Goal: Task Accomplishment & Management: Complete application form

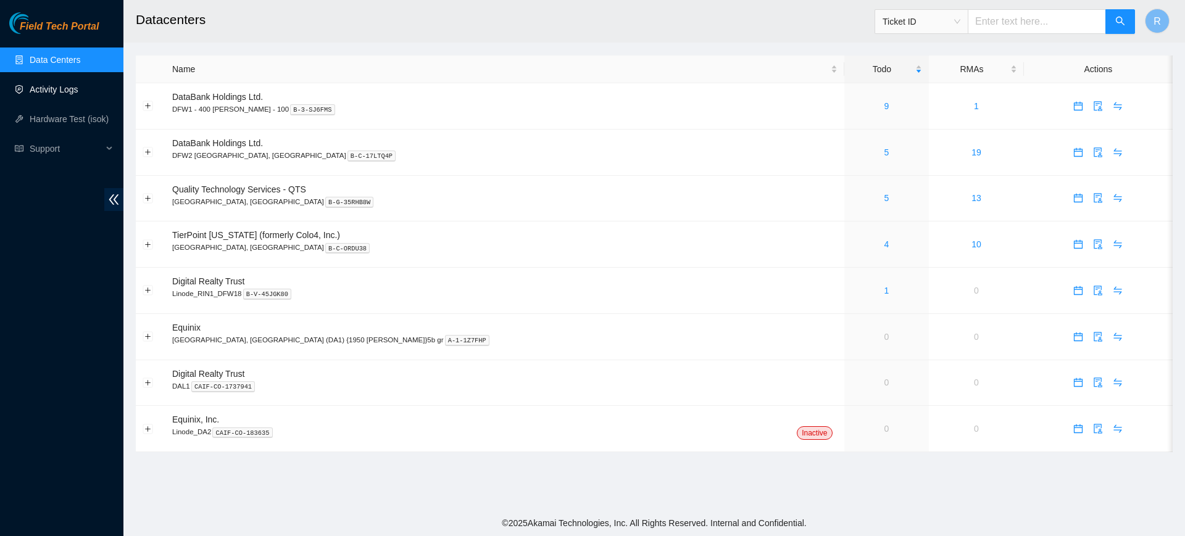
click at [66, 93] on link "Activity Logs" at bounding box center [54, 90] width 49 height 10
drag, startPoint x: 40, startPoint y: 85, endPoint x: 64, endPoint y: 81, distance: 24.3
click at [39, 85] on link "Activity Logs" at bounding box center [54, 90] width 49 height 10
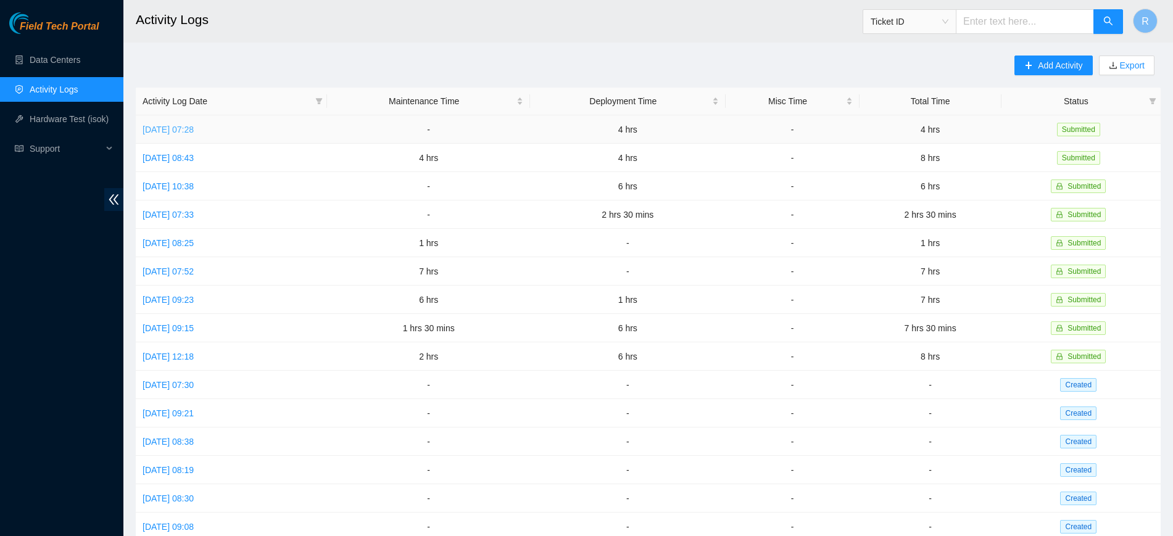
click at [194, 131] on link "Fri, 15 Aug 2025 07:28" at bounding box center [168, 130] width 51 height 10
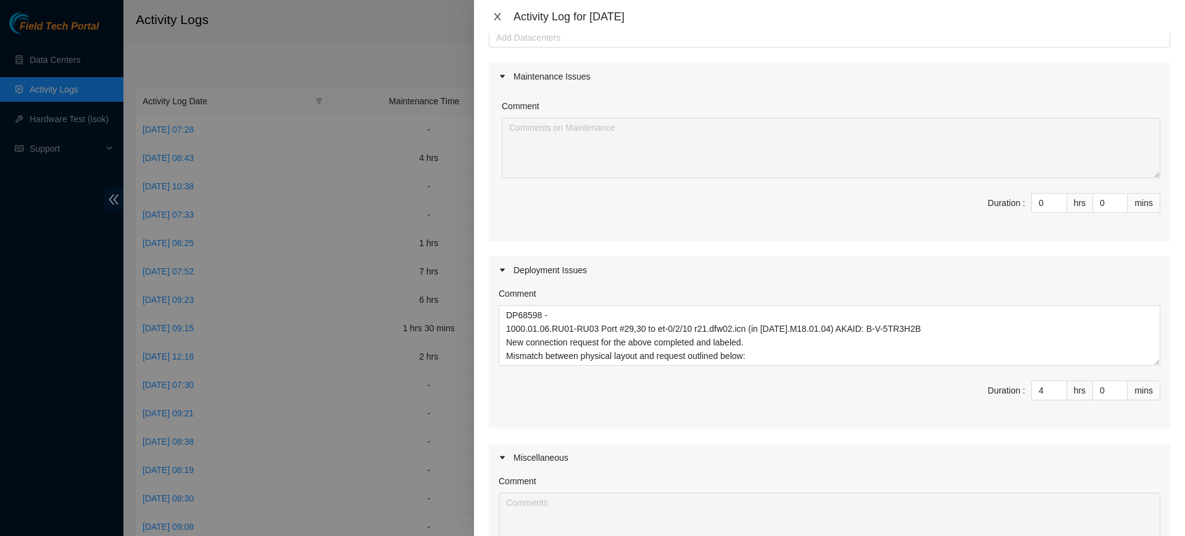
click at [499, 16] on icon "close" at bounding box center [497, 17] width 10 height 10
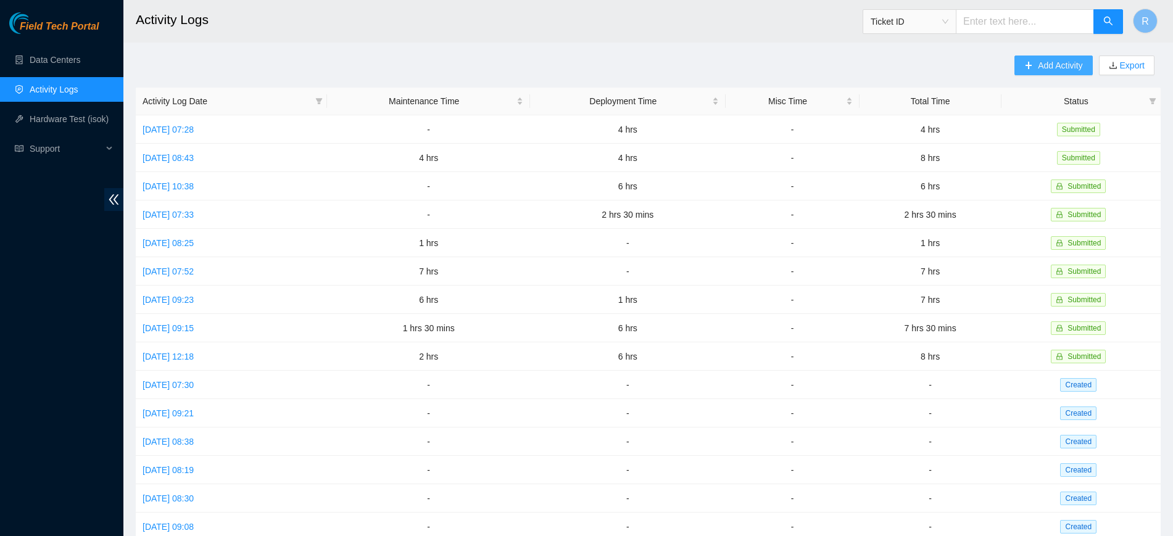
click at [1048, 57] on button "Add Activity" at bounding box center [1053, 66] width 78 height 20
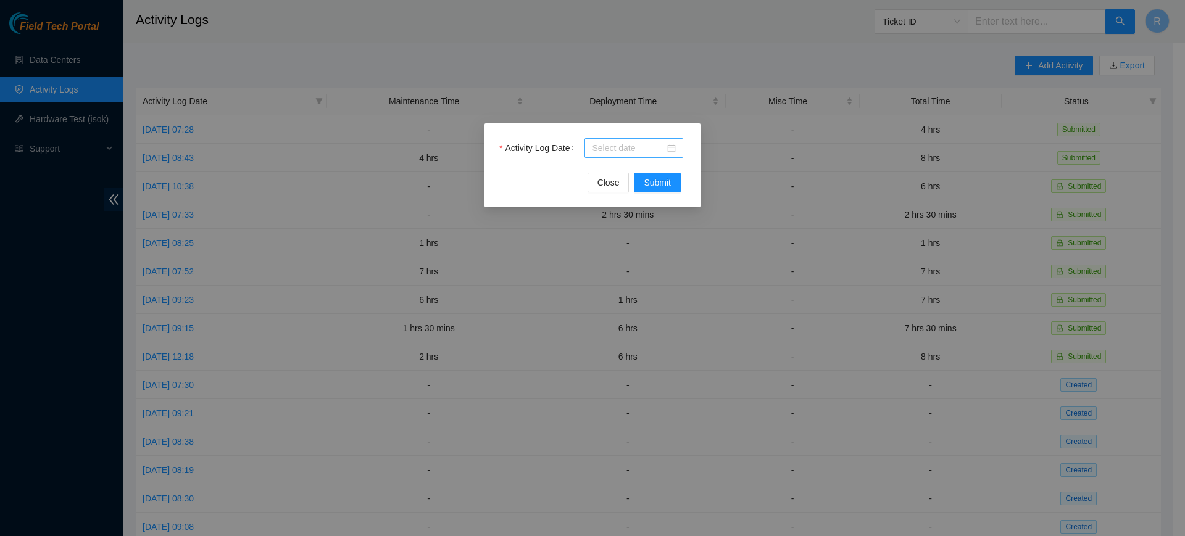
click at [673, 147] on div at bounding box center [634, 148] width 84 height 14
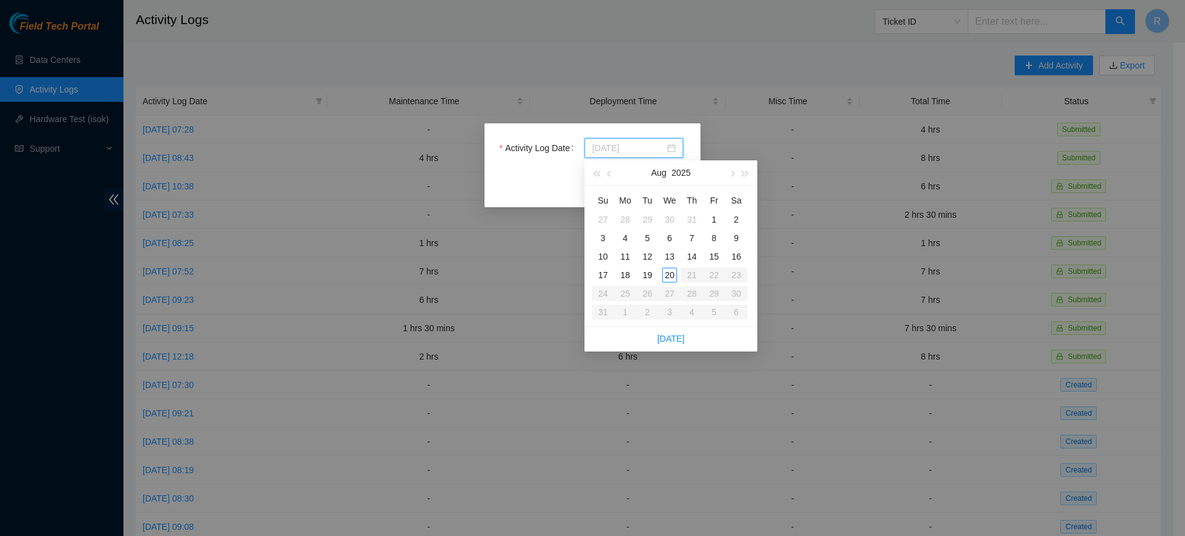
type input "2025-08-20"
type input "2025-08-18"
click at [624, 274] on div "18" at bounding box center [625, 275] width 15 height 15
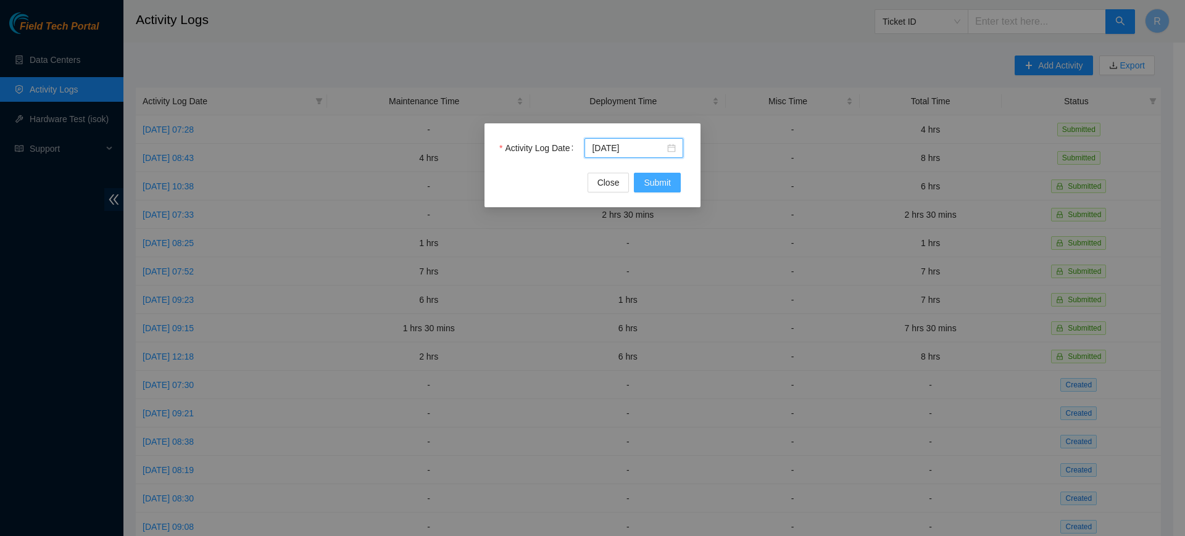
click at [647, 183] on span "Submit" at bounding box center [657, 183] width 27 height 14
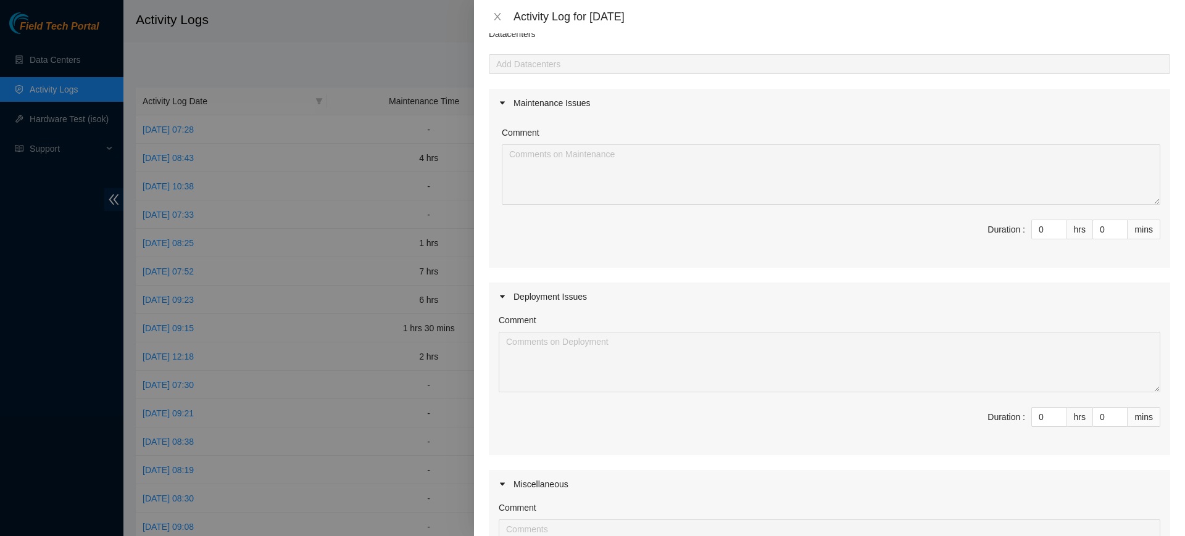
scroll to position [77, 0]
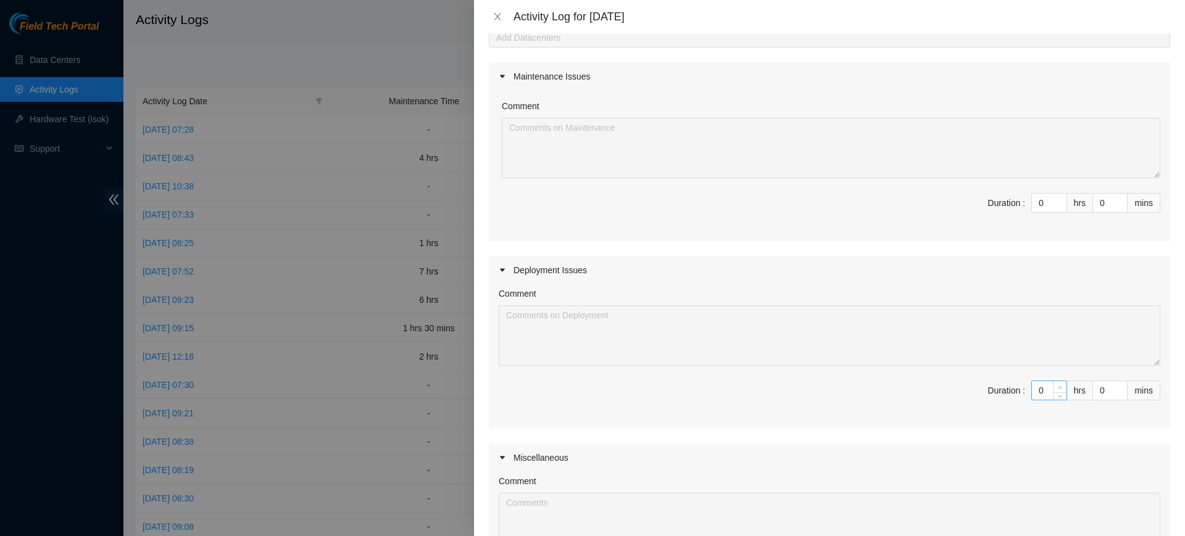
type input "1"
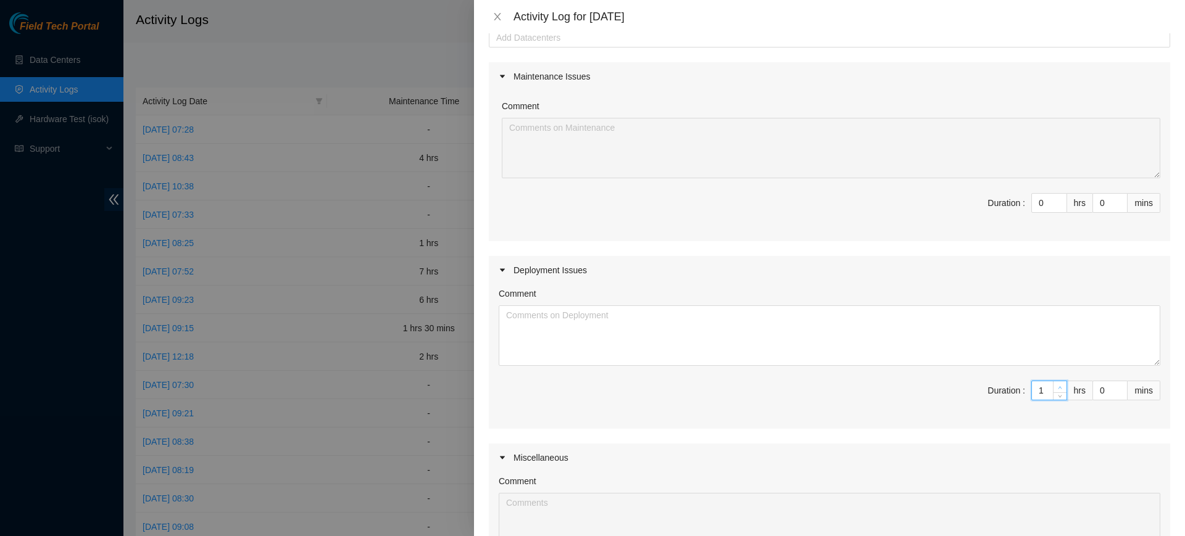
click at [1058, 386] on icon "up" at bounding box center [1060, 388] width 4 height 4
type input "2"
click at [1058, 386] on icon "up" at bounding box center [1060, 388] width 4 height 4
type input "3"
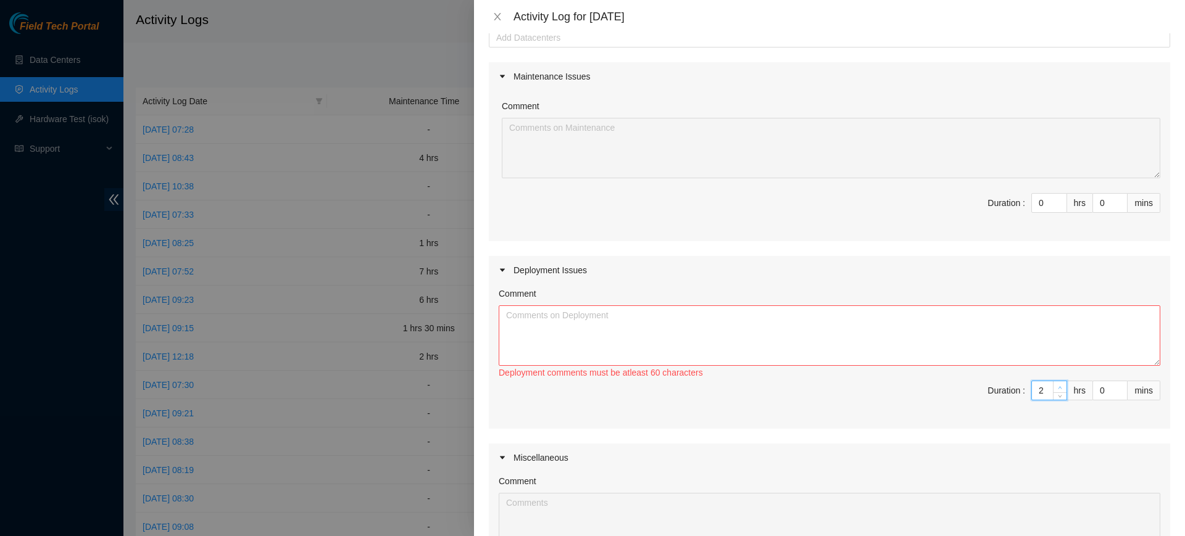
type input "3"
click at [1058, 386] on icon "up" at bounding box center [1060, 388] width 4 height 4
type input "4"
click at [1058, 386] on icon "up" at bounding box center [1060, 388] width 4 height 4
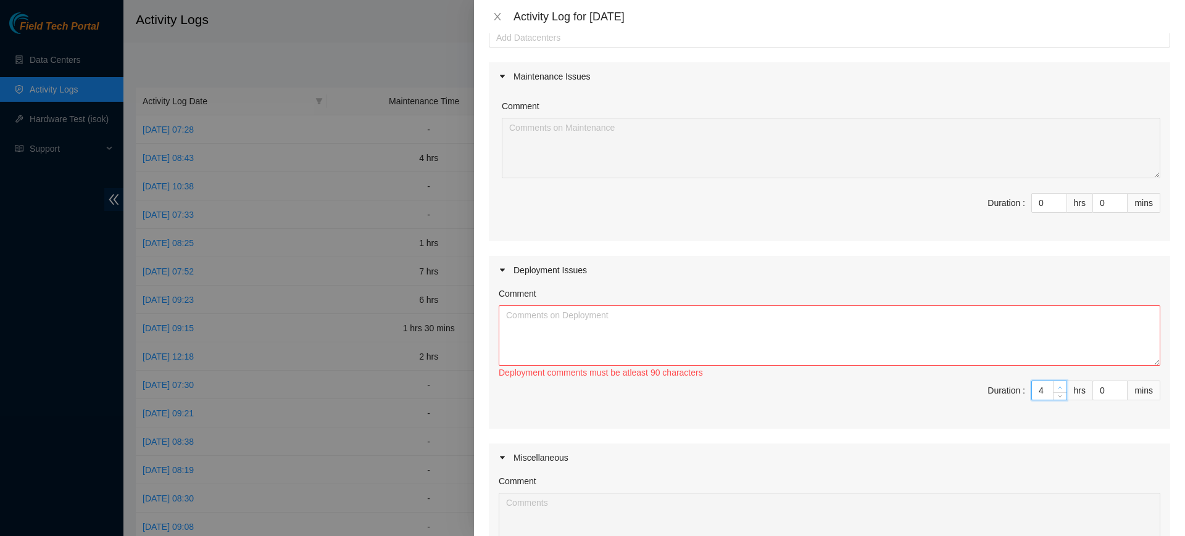
type input "5"
click at [1058, 386] on icon "up" at bounding box center [1060, 388] width 4 height 4
type input "6"
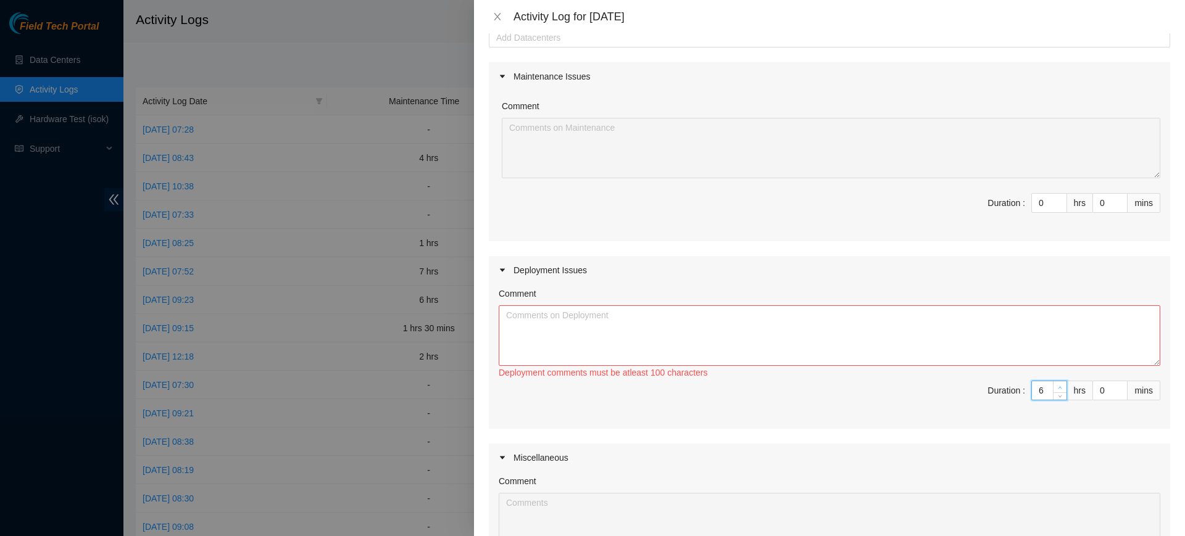
click at [1058, 386] on icon "up" at bounding box center [1060, 388] width 4 height 4
type input "7"
click at [1058, 386] on icon "up" at bounding box center [1060, 388] width 4 height 4
type input "8"
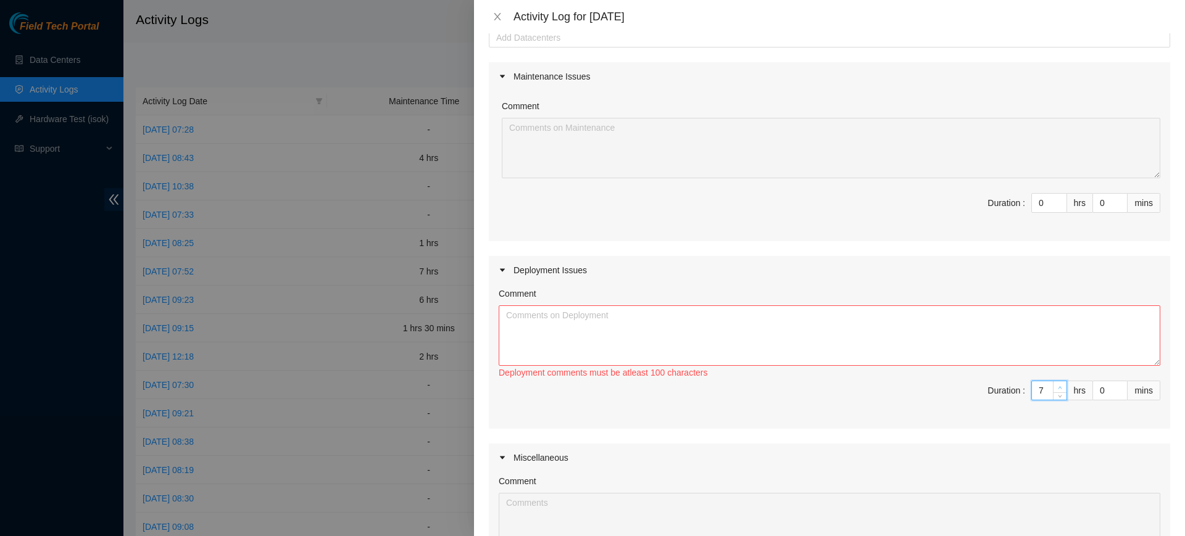
type input "8"
click at [1058, 386] on icon "up" at bounding box center [1060, 388] width 4 height 4
click at [650, 335] on textarea "Comment" at bounding box center [830, 335] width 662 height 60
paste textarea "DP64851 / DP64852 / DP64853 / DP64854 - Worked with Vasanth to troubleshoot con…"
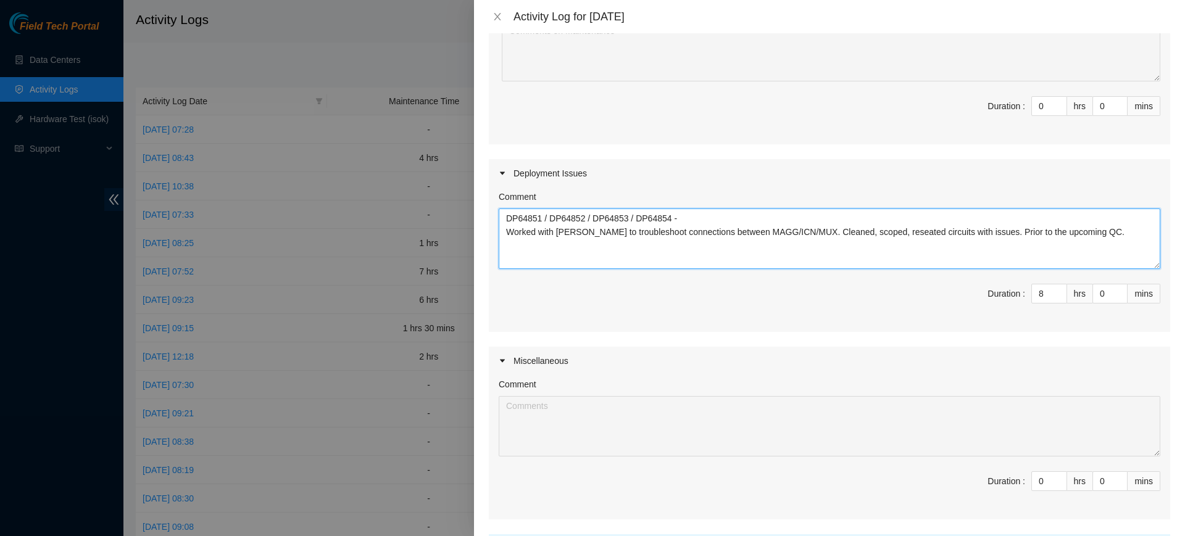
scroll to position [292, 0]
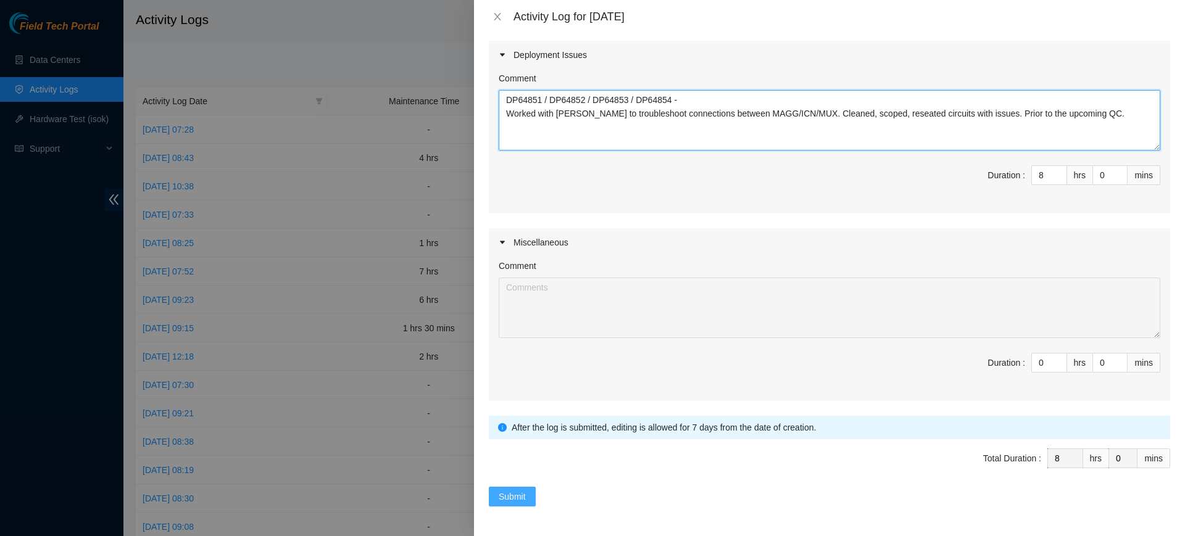
type textarea "DP64851 / DP64852 / DP64853 / DP64854 - Worked with Vasanth to troubleshoot con…"
click at [510, 492] on span "Submit" at bounding box center [512, 497] width 27 height 14
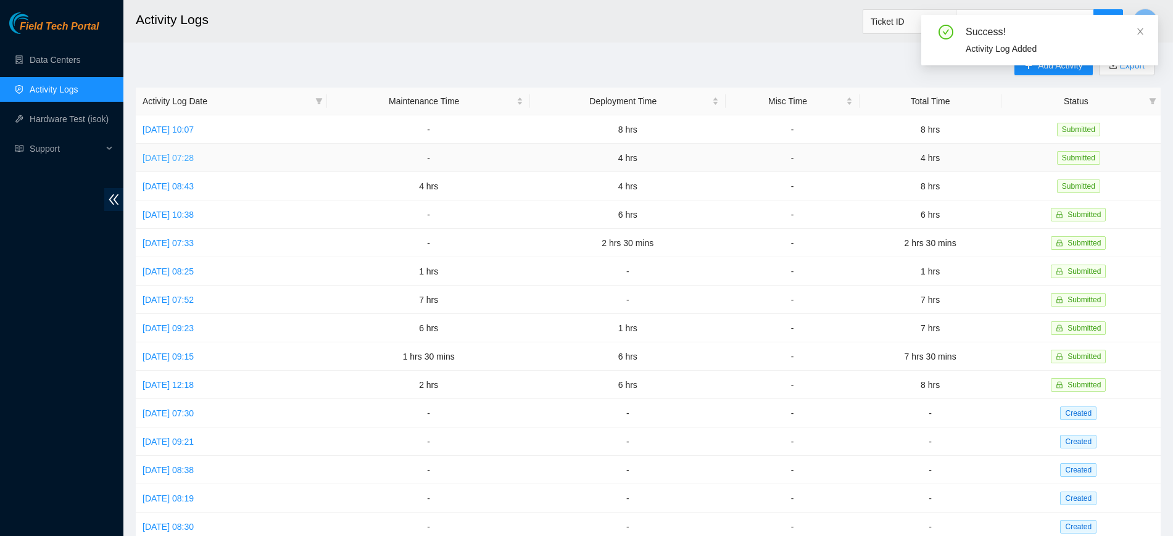
click at [194, 157] on link "Fri, 15 Aug 2025 07:28" at bounding box center [168, 158] width 51 height 10
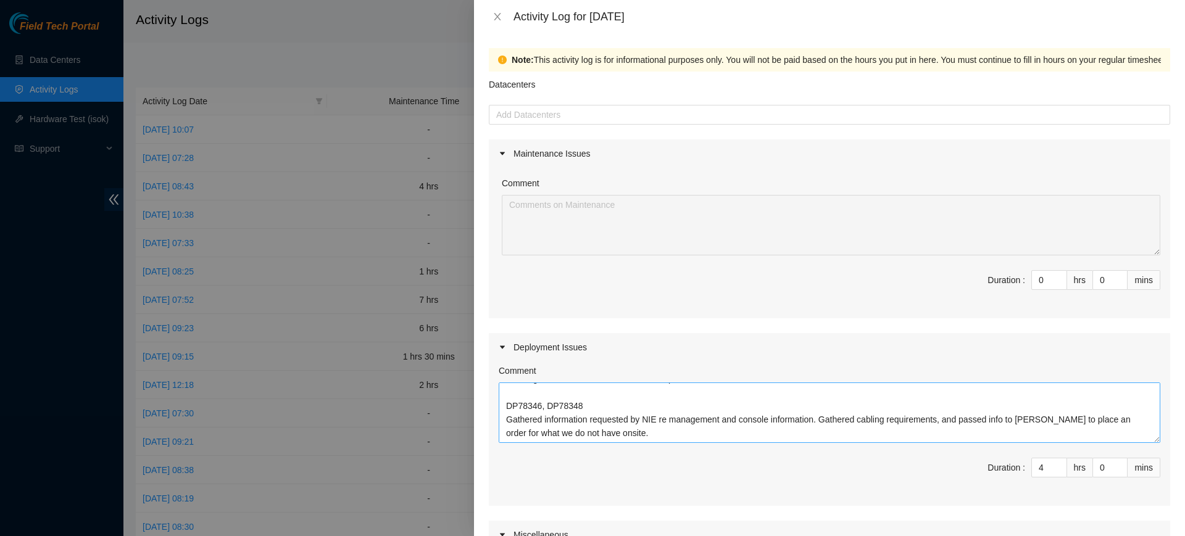
scroll to position [190, 0]
type input "5"
click at [1056, 461] on span "up" at bounding box center [1059, 464] width 7 height 7
type input "6"
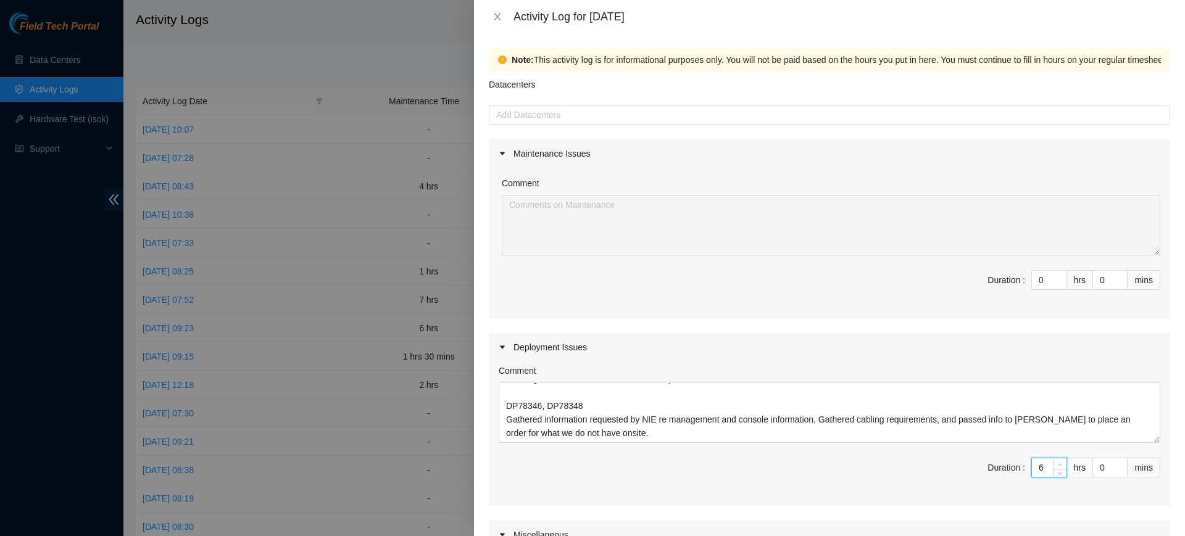
type input "6"
click at [1056, 461] on span "up" at bounding box center [1059, 464] width 7 height 7
type input "7"
click at [1056, 461] on span "up" at bounding box center [1059, 464] width 7 height 7
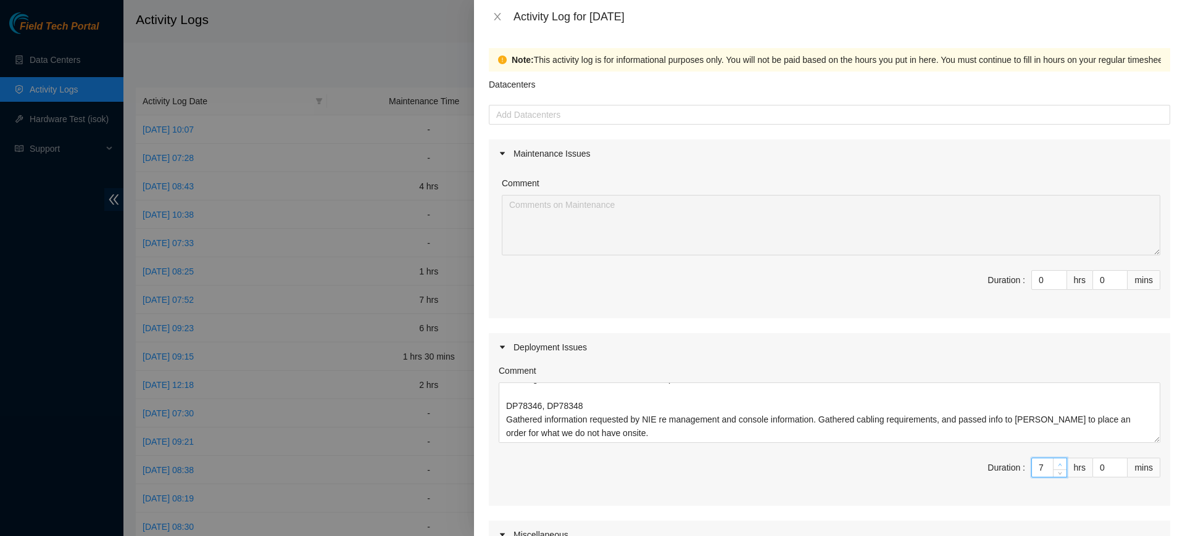
type input "8"
click at [1056, 461] on span "up" at bounding box center [1059, 464] width 7 height 7
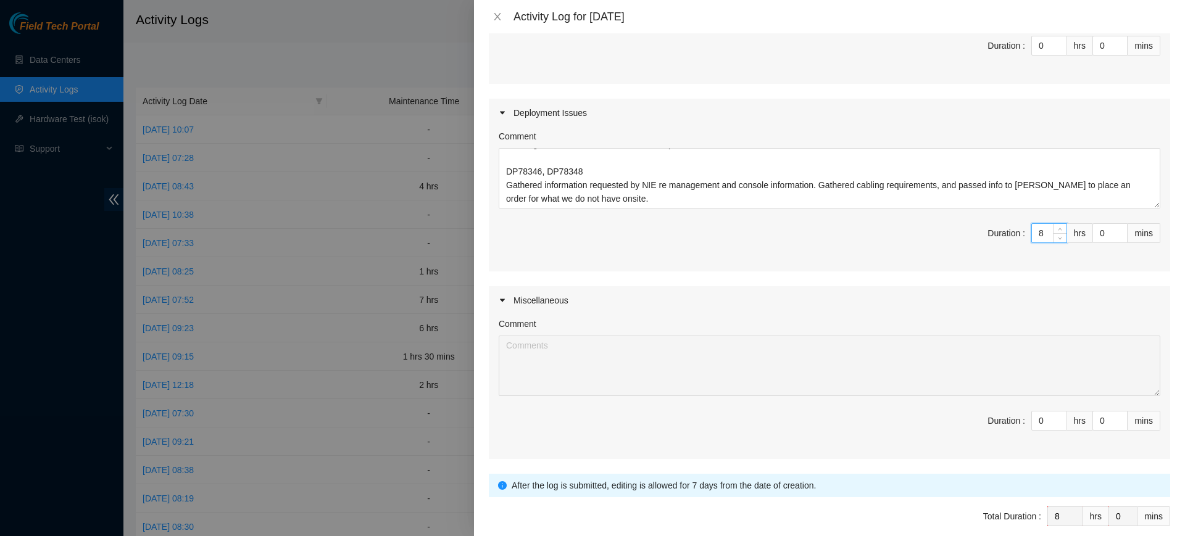
scroll to position [292, 0]
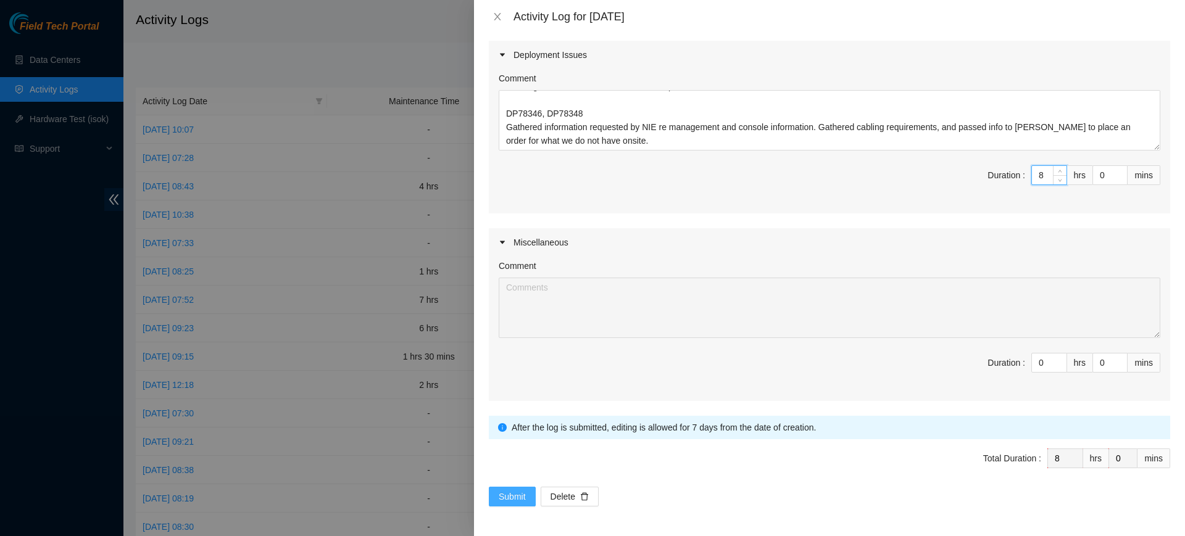
click at [506, 493] on span "Submit" at bounding box center [512, 497] width 27 height 14
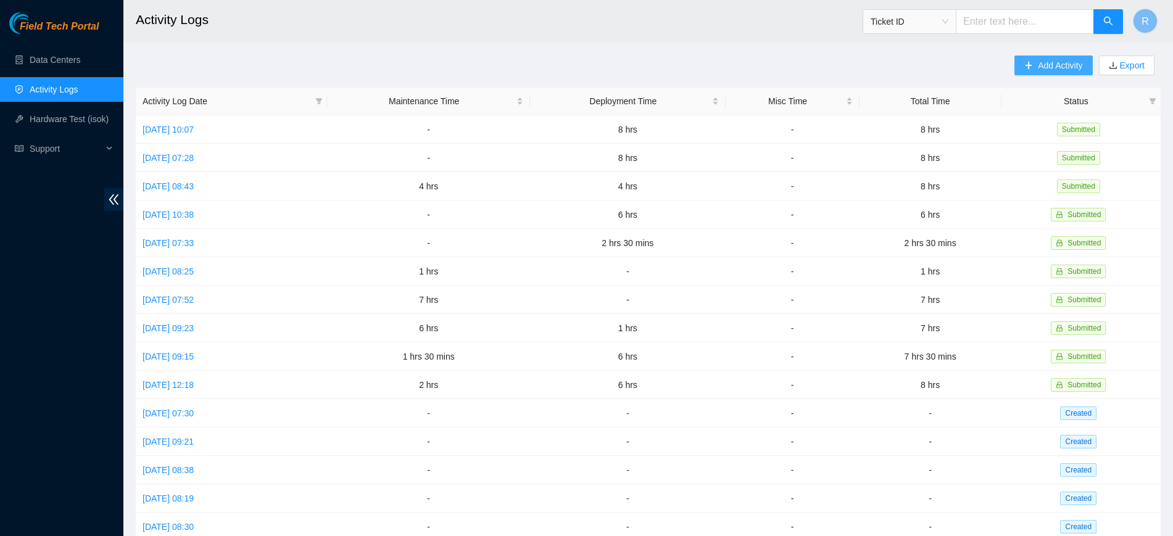
click at [1021, 60] on button "Add Activity" at bounding box center [1053, 66] width 78 height 20
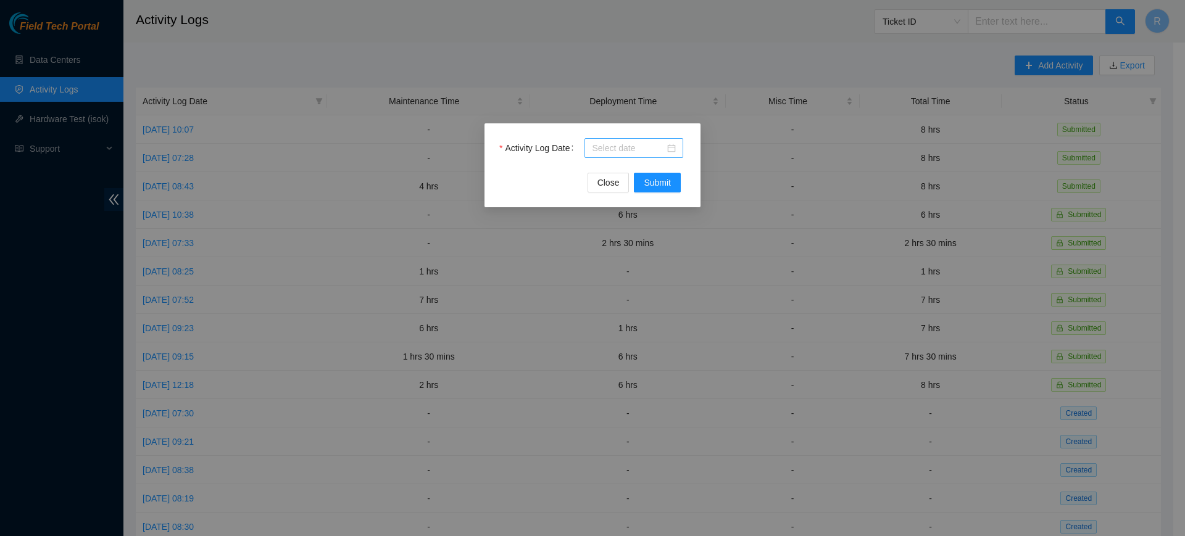
click at [670, 147] on div at bounding box center [634, 148] width 84 height 14
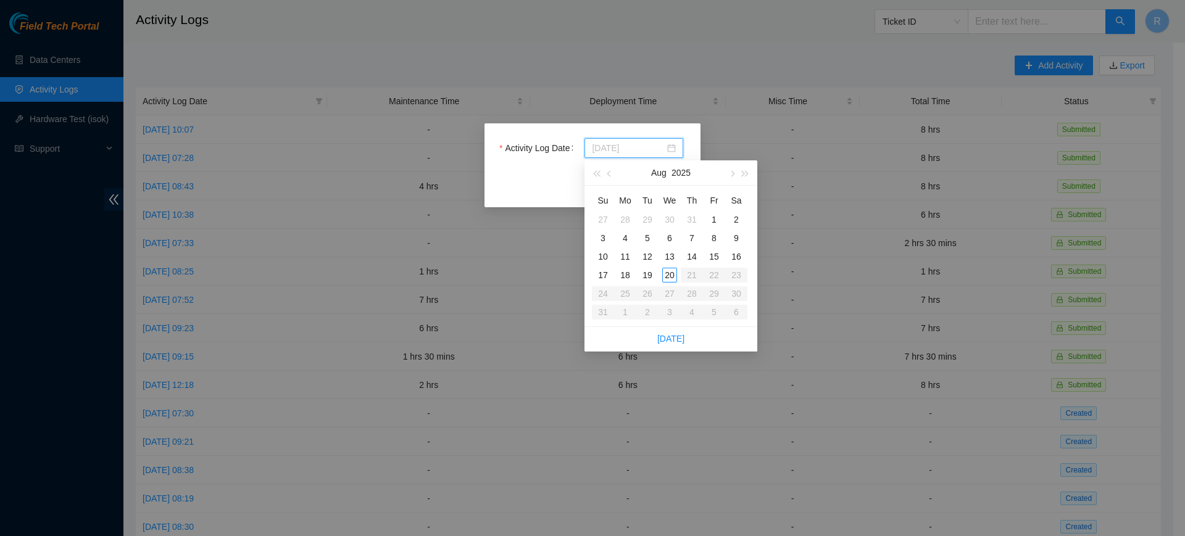
type input "2025-08-19"
click at [647, 272] on div "19" at bounding box center [647, 275] width 15 height 15
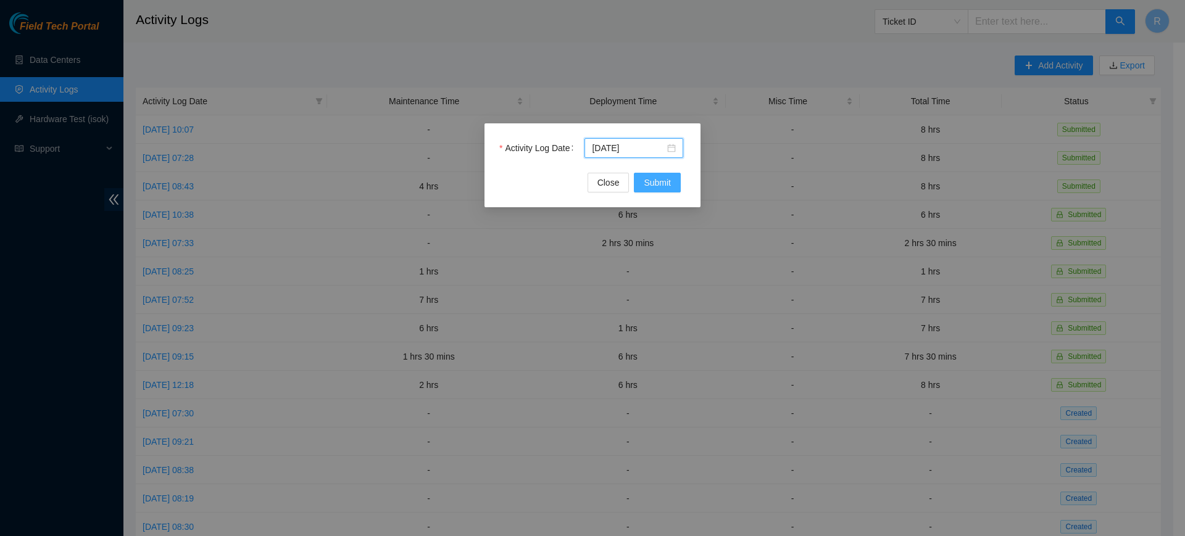
click at [658, 181] on span "Submit" at bounding box center [657, 183] width 27 height 14
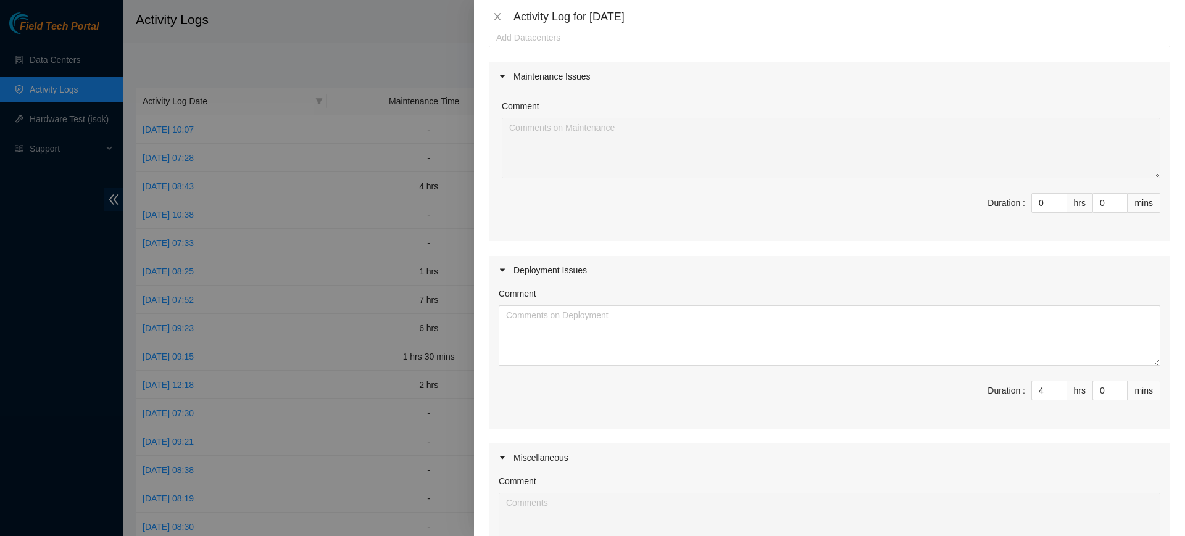
scroll to position [154, 0]
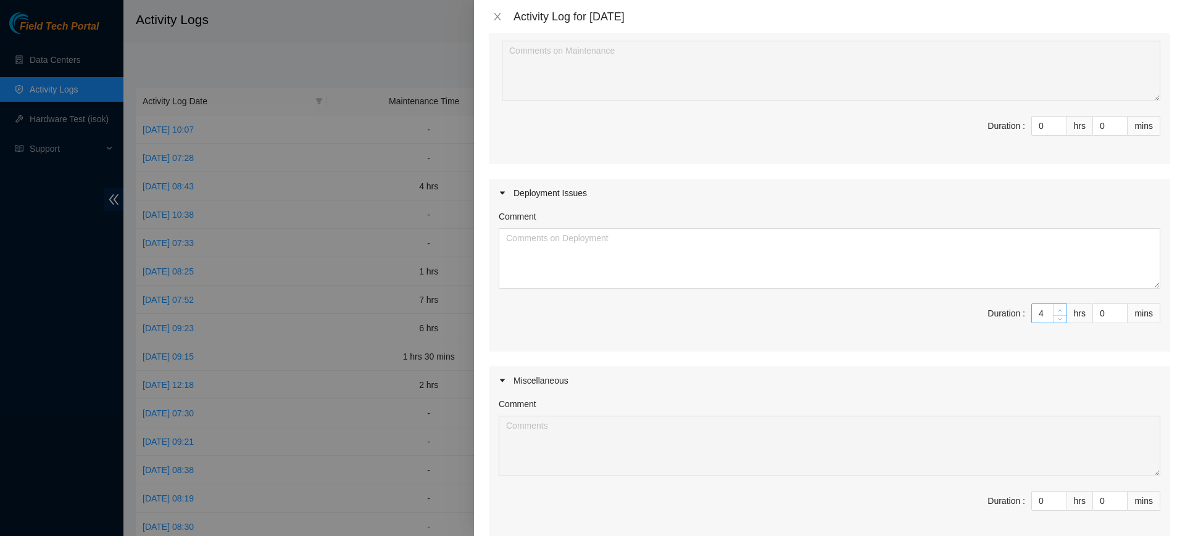
type input "5"
click at [1058, 310] on icon "up" at bounding box center [1060, 310] width 4 height 2
type input "6"
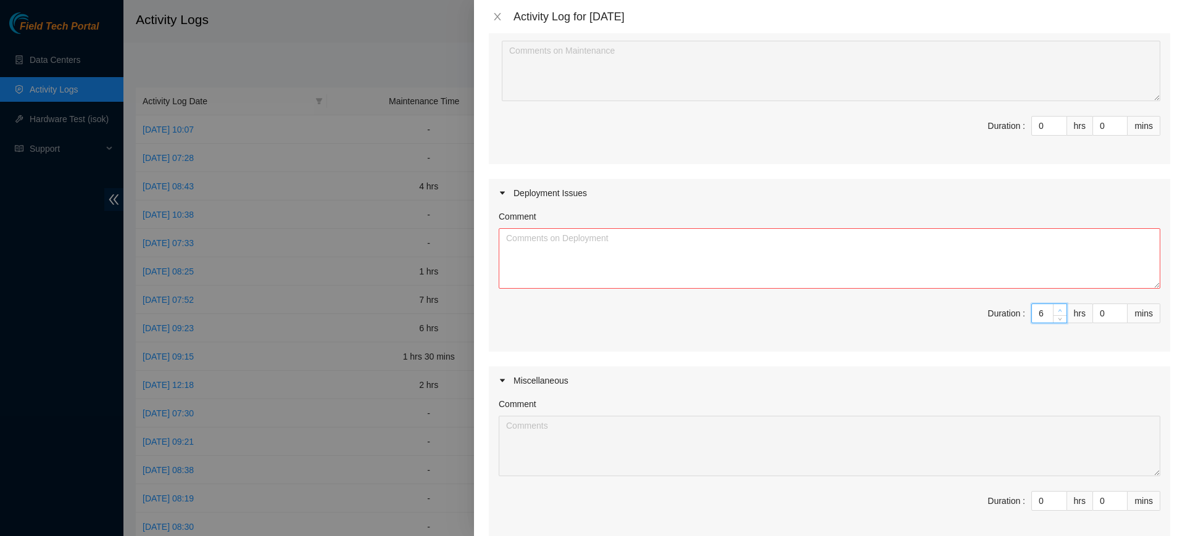
click at [1058, 310] on icon "up" at bounding box center [1060, 310] width 4 height 2
type input "7"
click at [1058, 310] on icon "up" at bounding box center [1060, 310] width 4 height 2
type input "8"
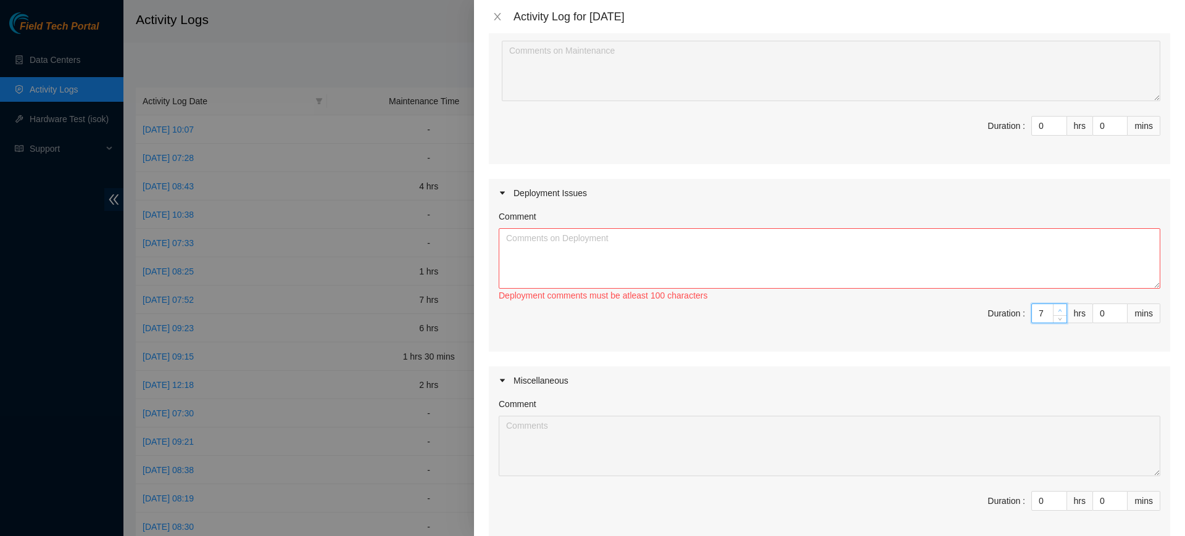
type input "8"
click at [1058, 310] on icon "up" at bounding box center [1060, 311] width 4 height 4
click at [610, 255] on textarea "Comment" at bounding box center [830, 258] width 662 height 60
paste textarea "DP64851 / DP64852 / DP64853 / DP64854 - Continued pre QC fixes with Vasanth and…"
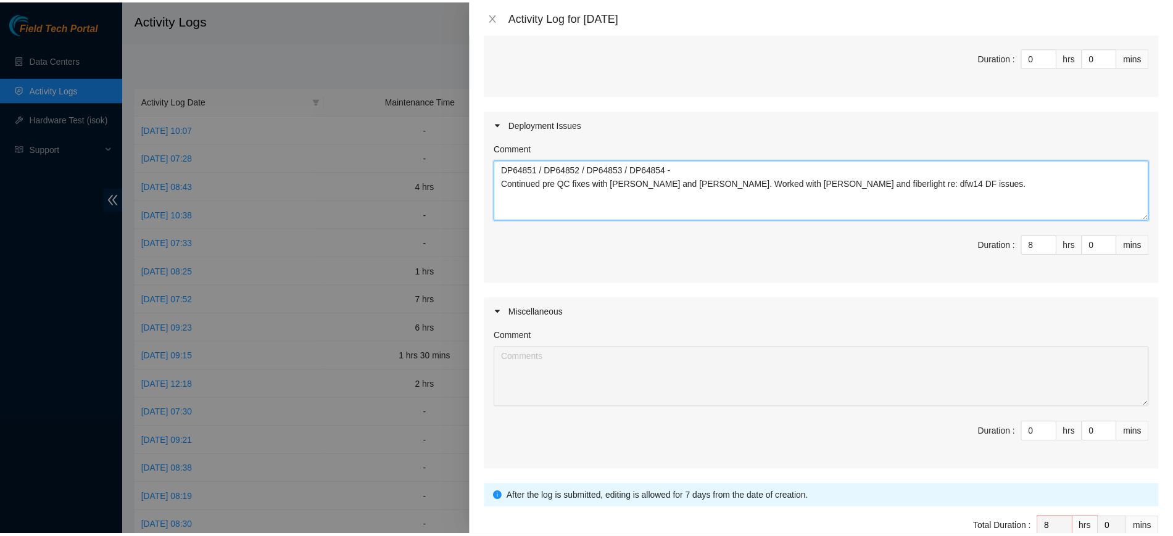
scroll to position [292, 0]
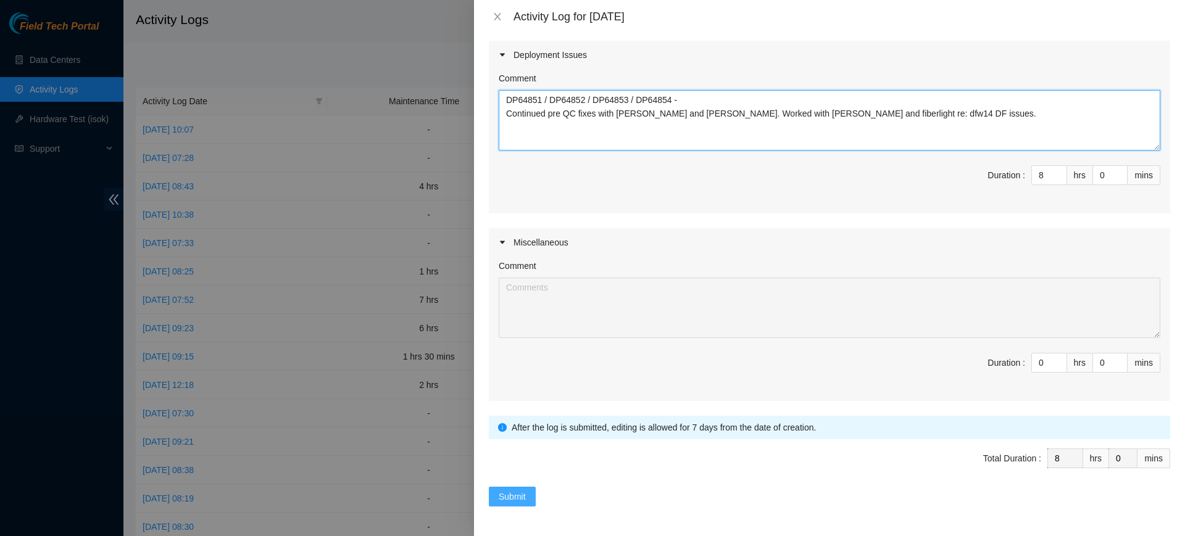
type textarea "DP64851 / DP64852 / DP64853 / DP64854 - Continued pre QC fixes with Vasanth and…"
click at [525, 494] on span "Submit" at bounding box center [512, 497] width 27 height 14
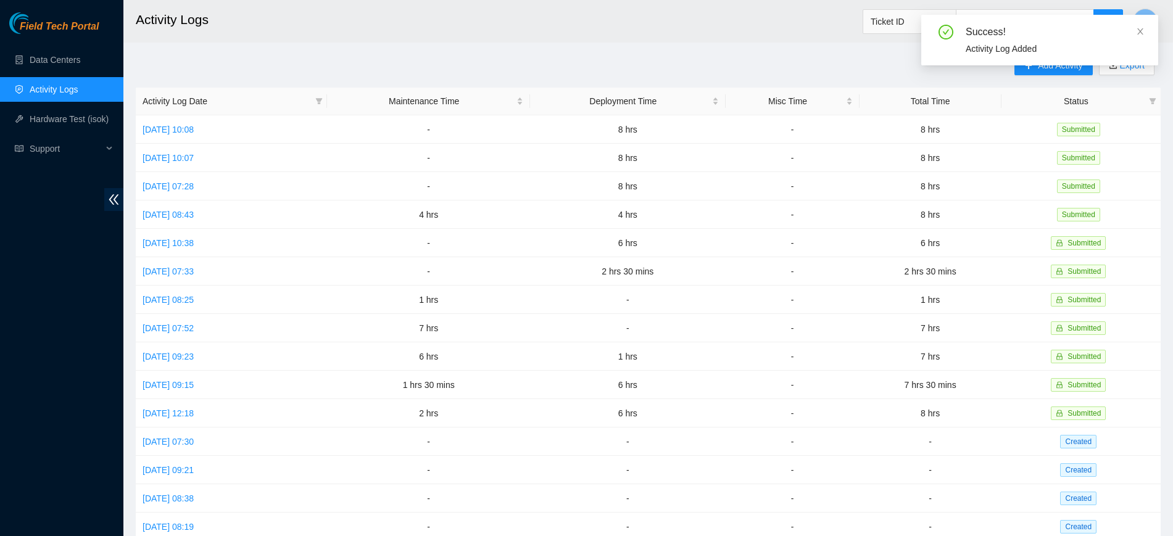
click at [1047, 71] on div "Success! Activity Log Added" at bounding box center [1039, 45] width 237 height 60
click at [1044, 68] on div "Success! Activity Log Added" at bounding box center [1039, 45] width 237 height 60
click at [982, 44] on div "Activity Log Added" at bounding box center [1055, 49] width 178 height 14
click at [842, 40] on header "Activity Logs Ticket ID R" at bounding box center [709, 21] width 1173 height 43
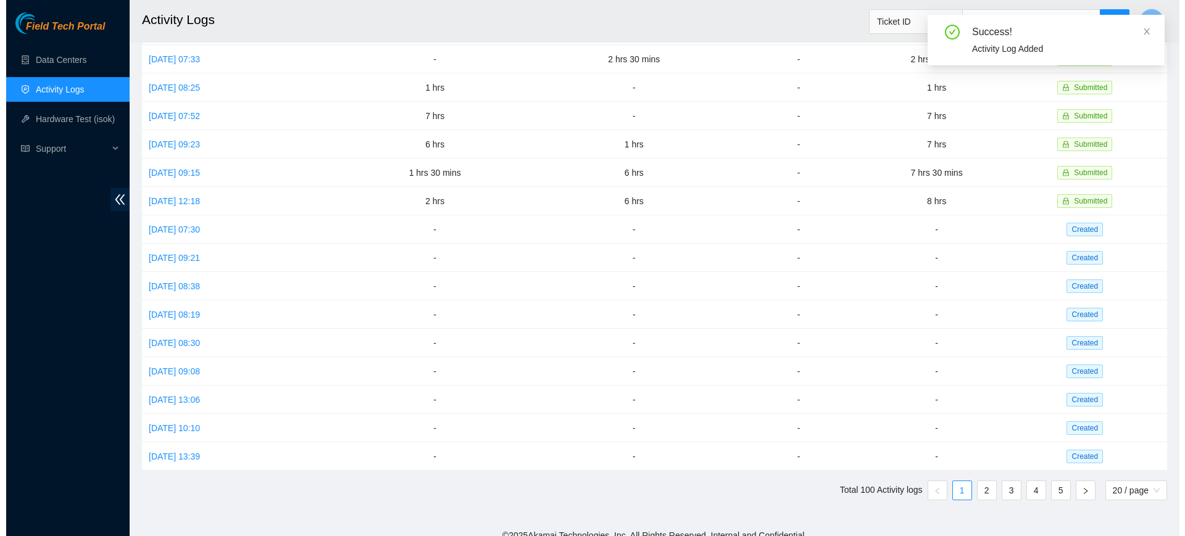
scroll to position [0, 0]
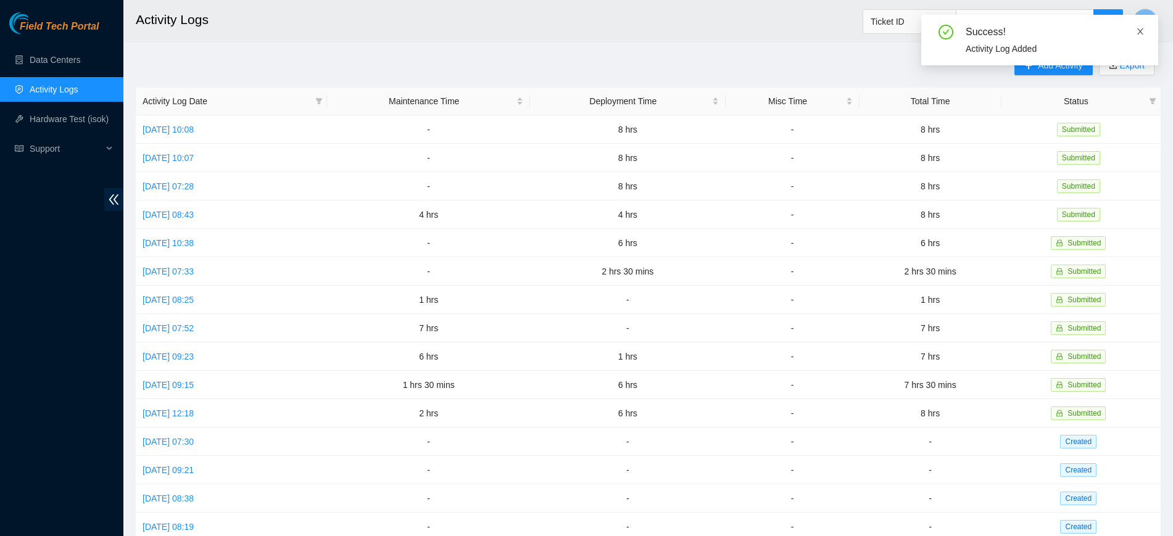
click at [1143, 27] on span at bounding box center [1140, 32] width 9 height 10
click at [1044, 64] on span "Add Activity" at bounding box center [1060, 66] width 44 height 14
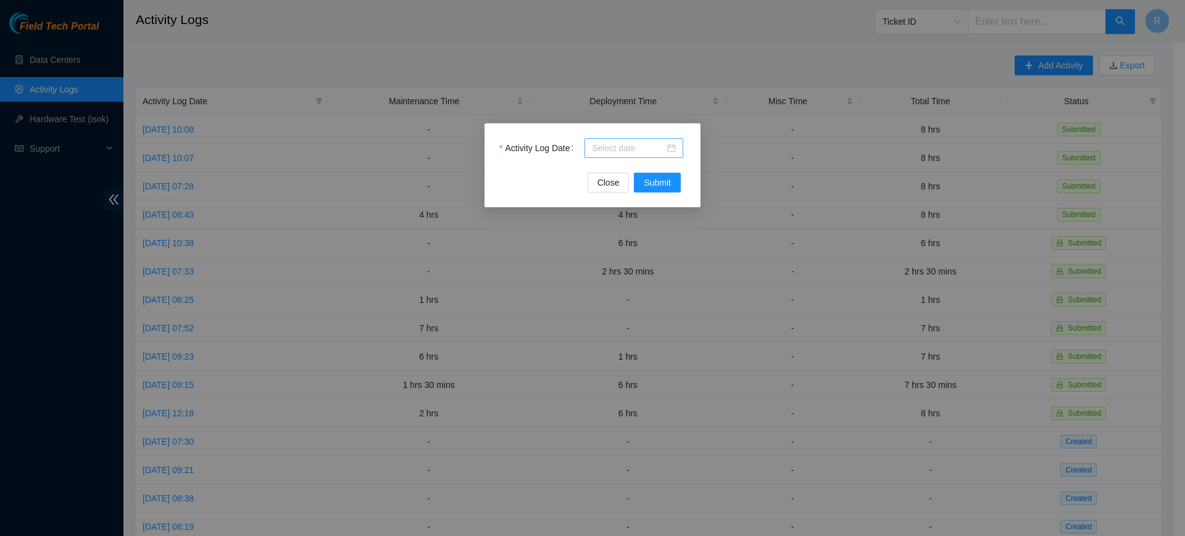
click at [678, 146] on div at bounding box center [633, 148] width 99 height 20
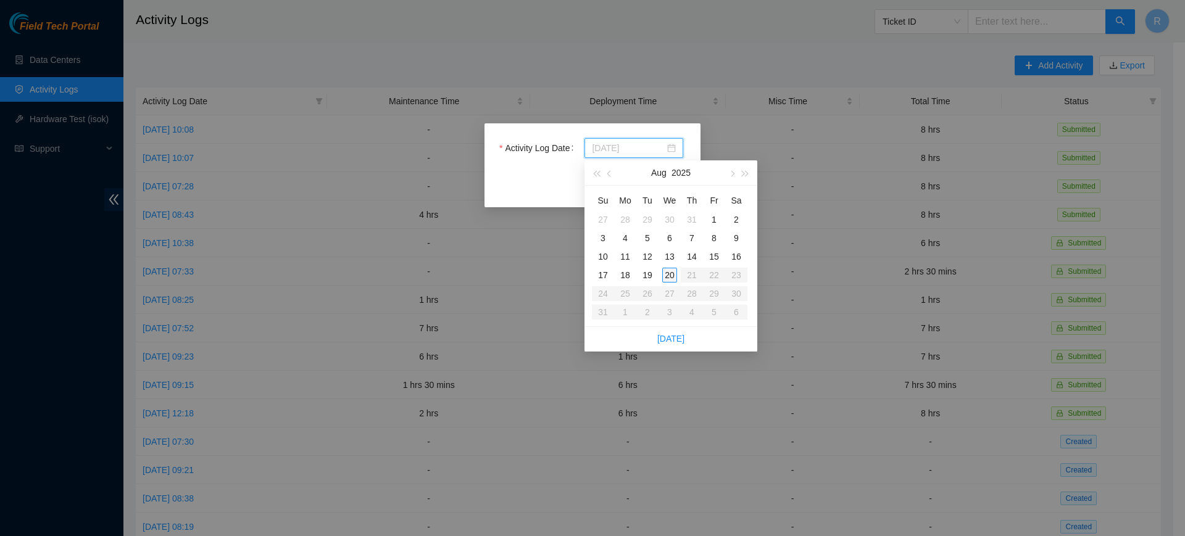
type input "2025-08-20"
click at [667, 276] on div "20" at bounding box center [669, 275] width 15 height 15
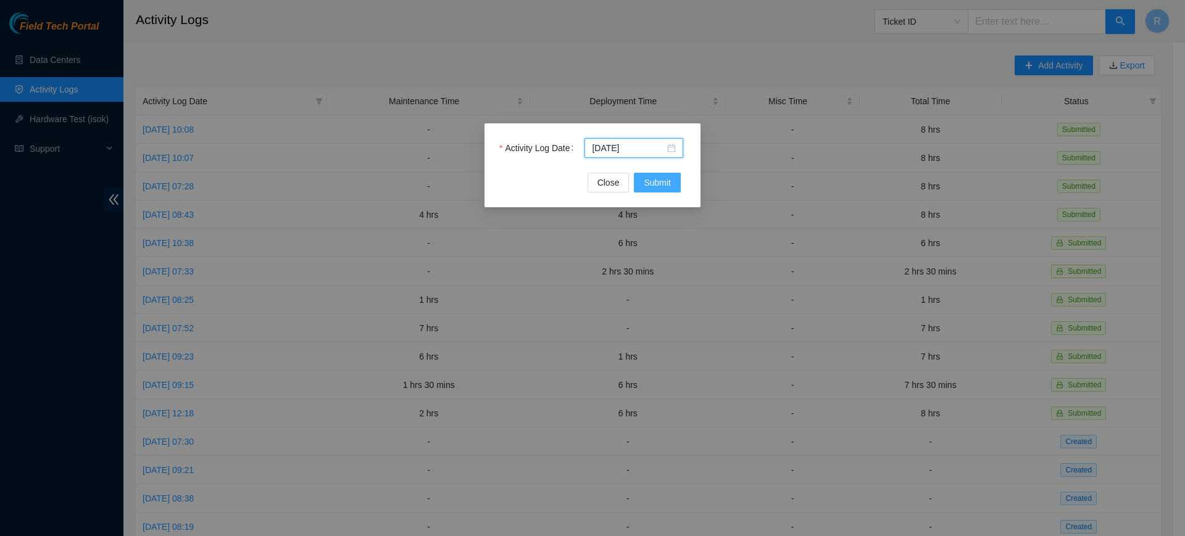
click at [659, 181] on span "Submit" at bounding box center [657, 183] width 27 height 14
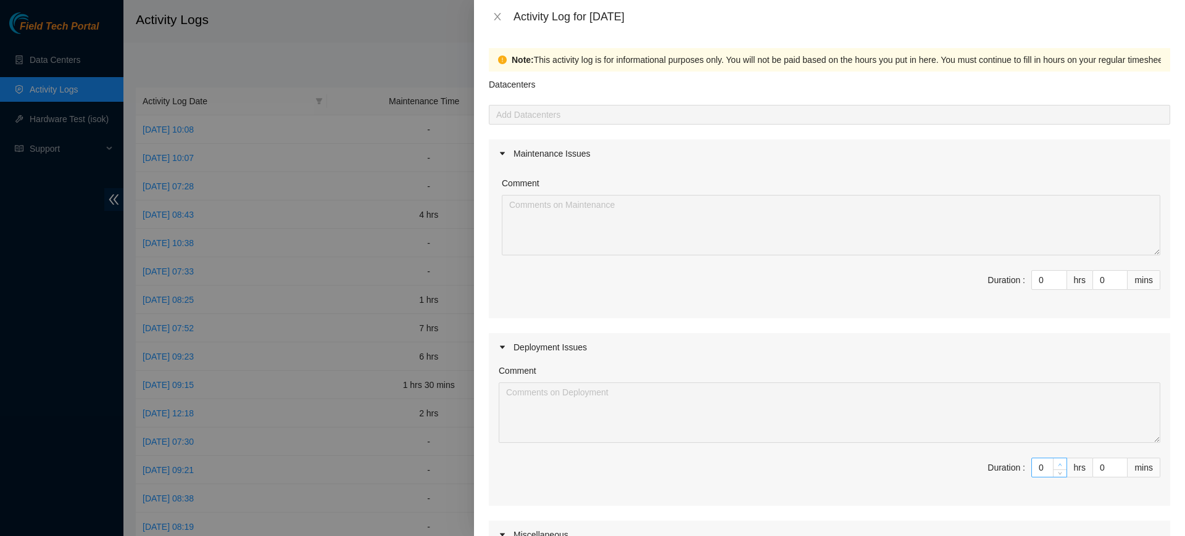
type input "1"
click at [1058, 463] on icon "up" at bounding box center [1060, 465] width 4 height 4
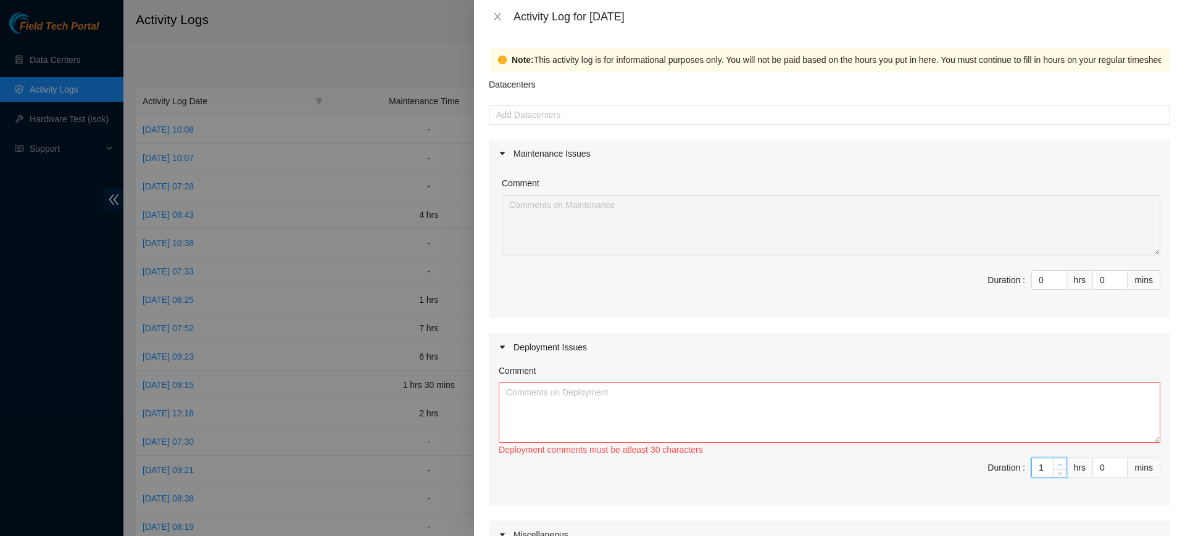
type input "2"
click at [1058, 463] on icon "up" at bounding box center [1060, 465] width 4 height 4
type input "3"
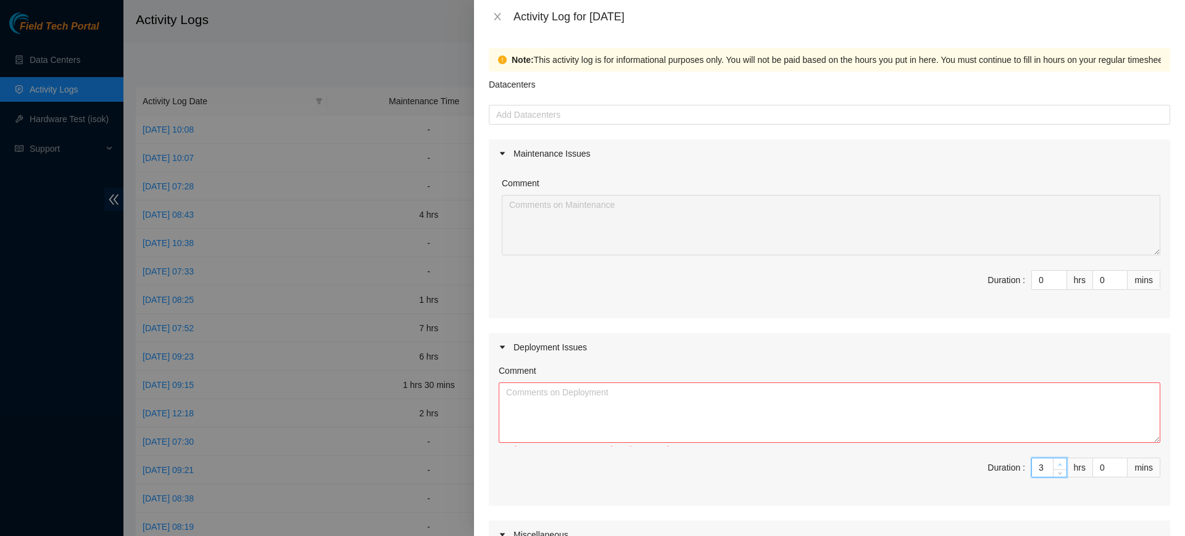
click at [1058, 463] on icon "up" at bounding box center [1060, 465] width 4 height 4
type input "4"
click at [1058, 463] on icon "up" at bounding box center [1060, 465] width 4 height 4
type input "5"
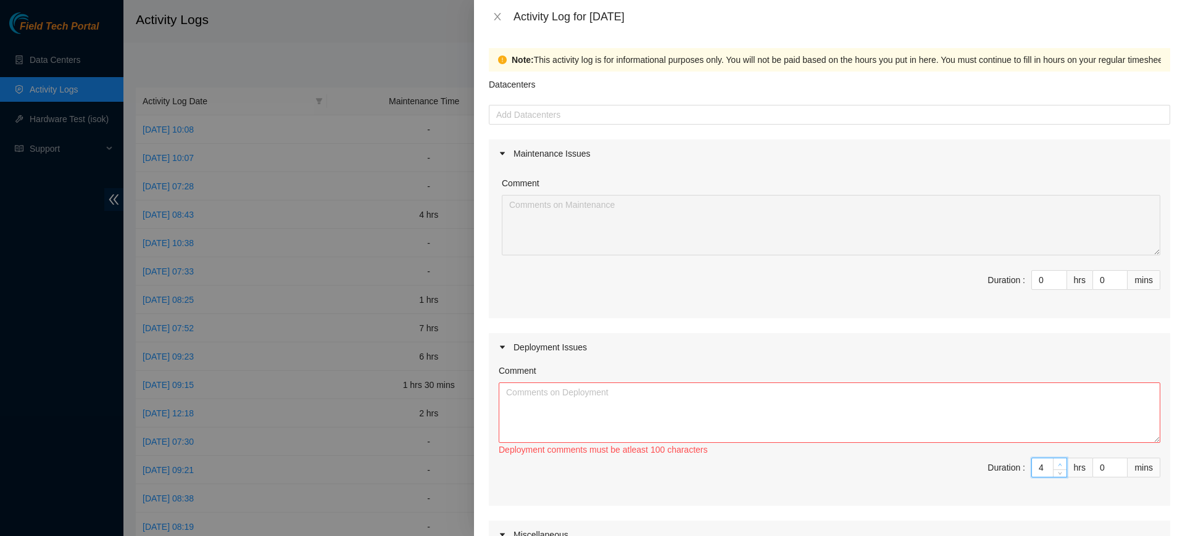
type input "5"
click at [1058, 463] on icon "up" at bounding box center [1060, 465] width 4 height 4
type input "6"
click at [1058, 463] on icon "up" at bounding box center [1060, 465] width 4 height 4
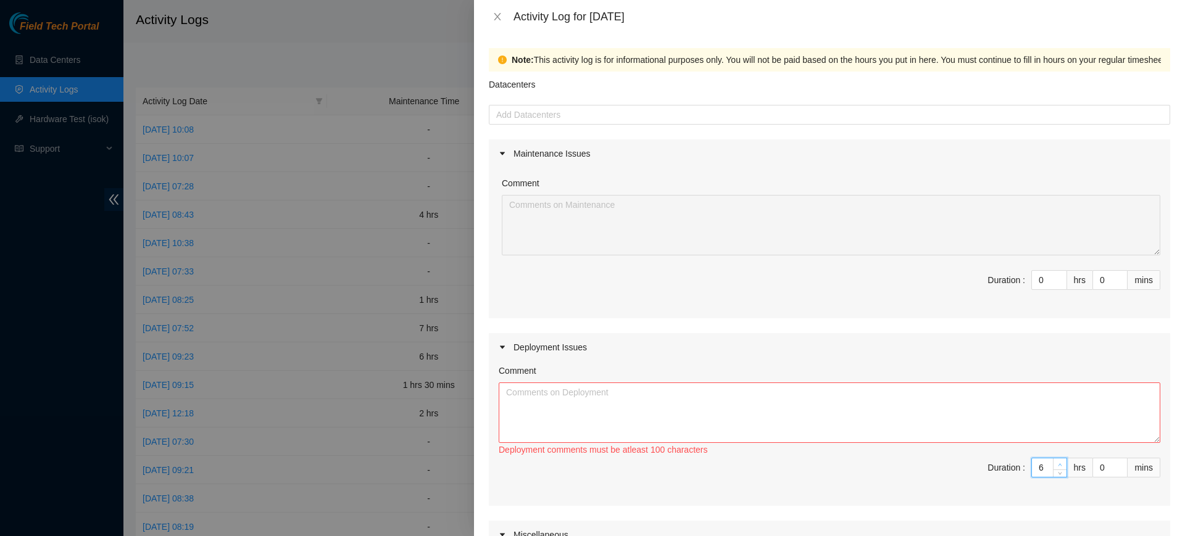
type input "7"
click at [1058, 463] on icon "up" at bounding box center [1060, 465] width 4 height 4
type input "8"
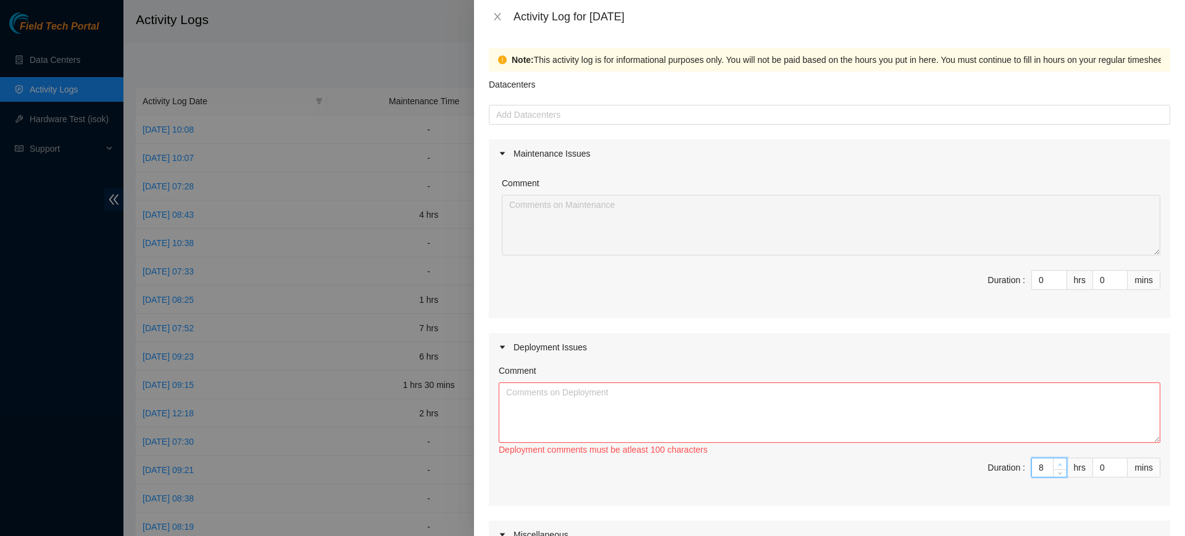
click at [1056, 463] on span "up" at bounding box center [1059, 464] width 7 height 7
click at [584, 394] on textarea "Comment" at bounding box center [830, 413] width 662 height 60
paste textarea "DP83061 - (AKAID: B-V-5MQOY5P) Rack 1000.M18.01.07 / PP “1000.01.06.RU01-RU03” …"
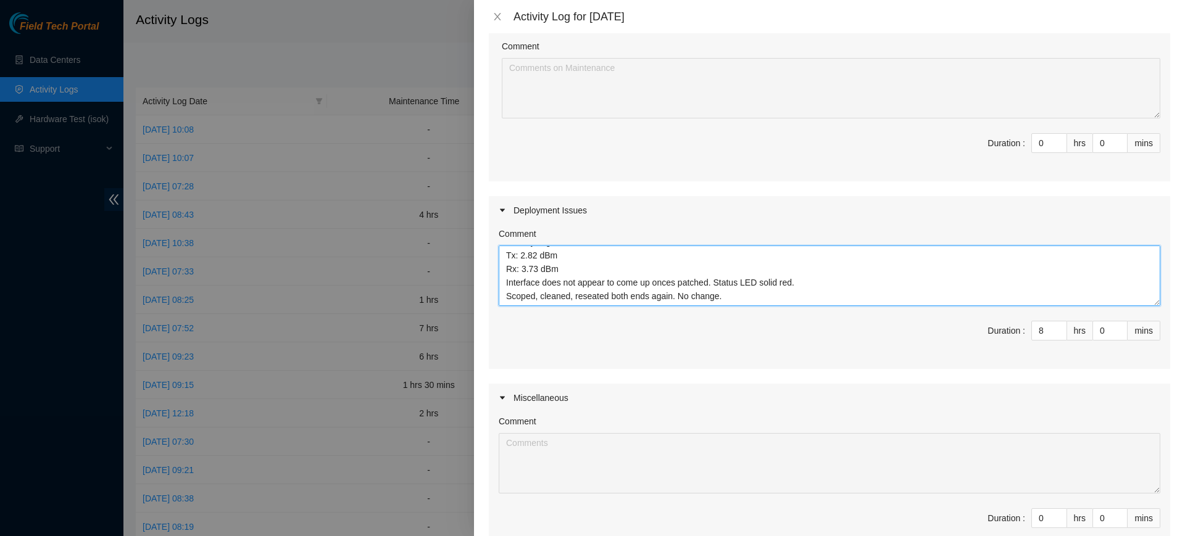
scroll to position [292, 0]
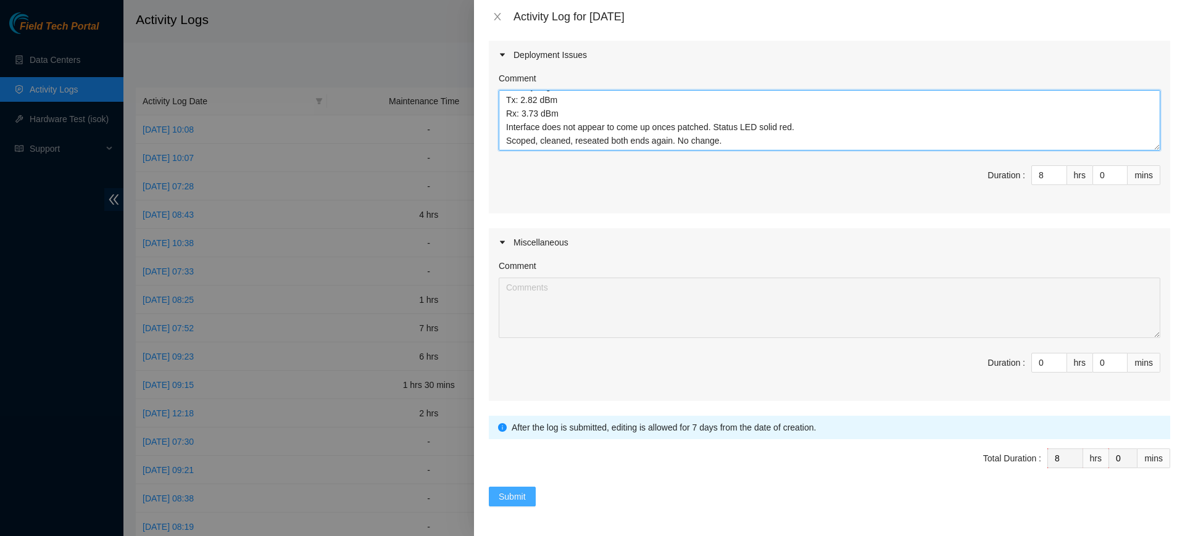
type textarea "DP83061 - (AKAID: B-V-5MQOY5P) Rack 1000.M18.01.07 / PP “1000.01.06.RU01-RU03” …"
click at [522, 500] on span "Submit" at bounding box center [512, 497] width 27 height 14
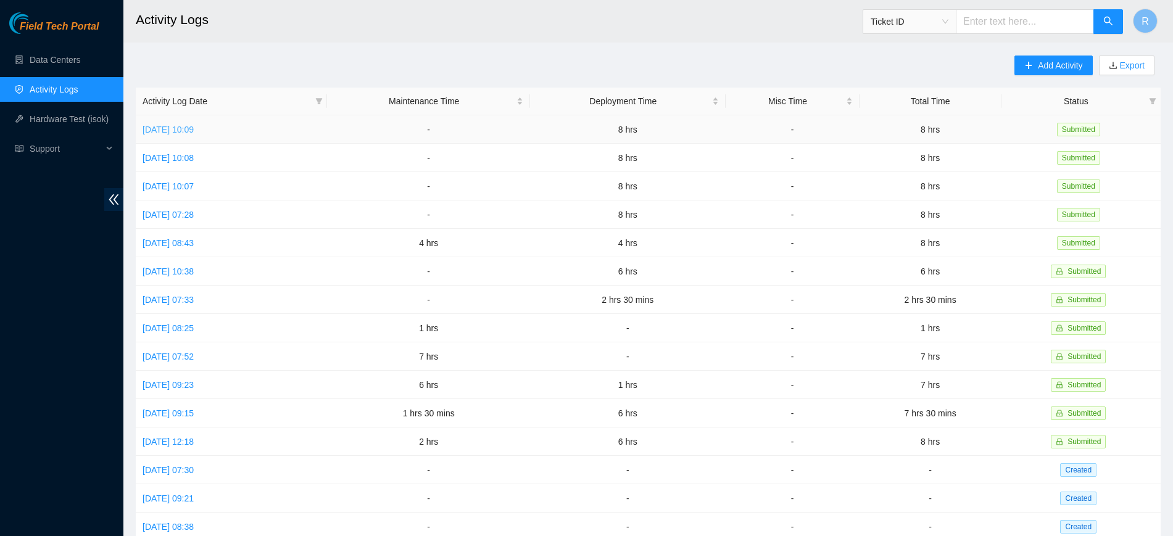
click at [194, 126] on link "Wed, 20 Aug 2025 10:09" at bounding box center [168, 130] width 51 height 10
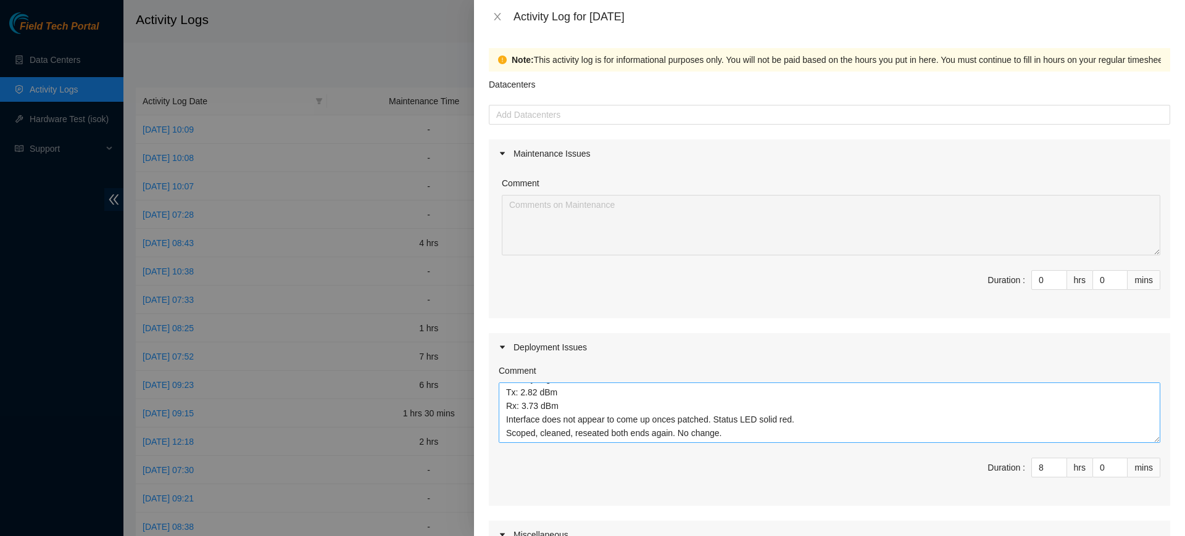
scroll to position [136, 0]
click at [595, 425] on textarea "DP83061 - (AKAID: B-V-5MQOY5P) Rack 1000.M18.01.07 / PP “1000.01.06.RU01-RU03” …" at bounding box center [830, 413] width 662 height 60
click at [539, 431] on textarea "DP83061 - (AKAID: B-V-5MQOY5P) Rack 1000.M18.01.07 / PP “1000.01.06.RU01-RU03” …" at bounding box center [830, 413] width 662 height 60
paste textarea "Interface comes up under direct loop. Interface comes up under loop including 3…"
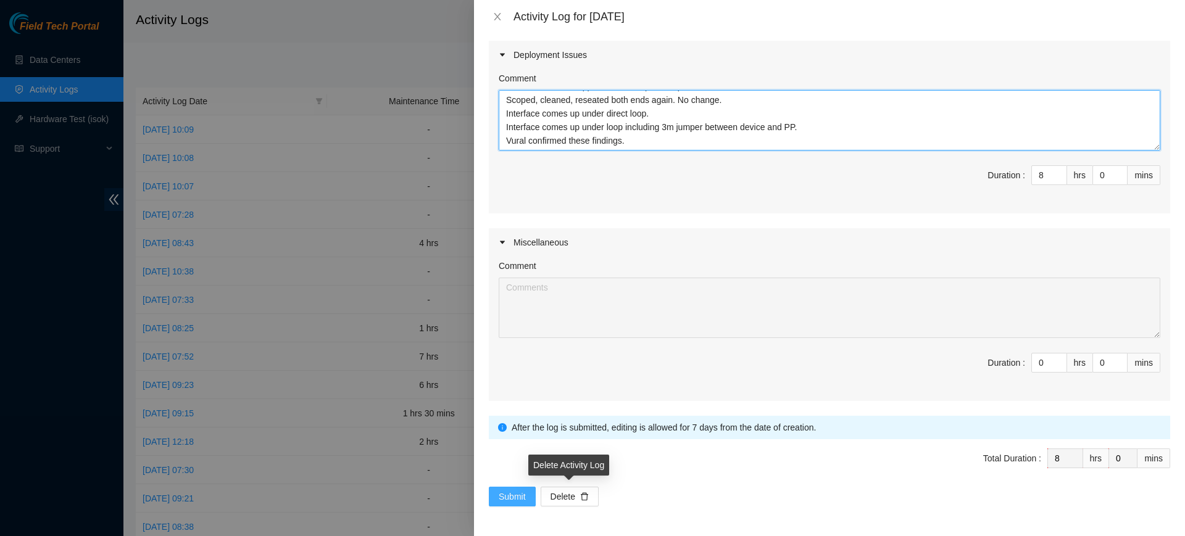
type textarea "DP83061 - (AKAID: B-V-5MQOY5P) Rack 1000.M18.01.07 / PP “1000.01.06.RU01-RU03” …"
click at [521, 496] on span "Submit" at bounding box center [512, 497] width 27 height 14
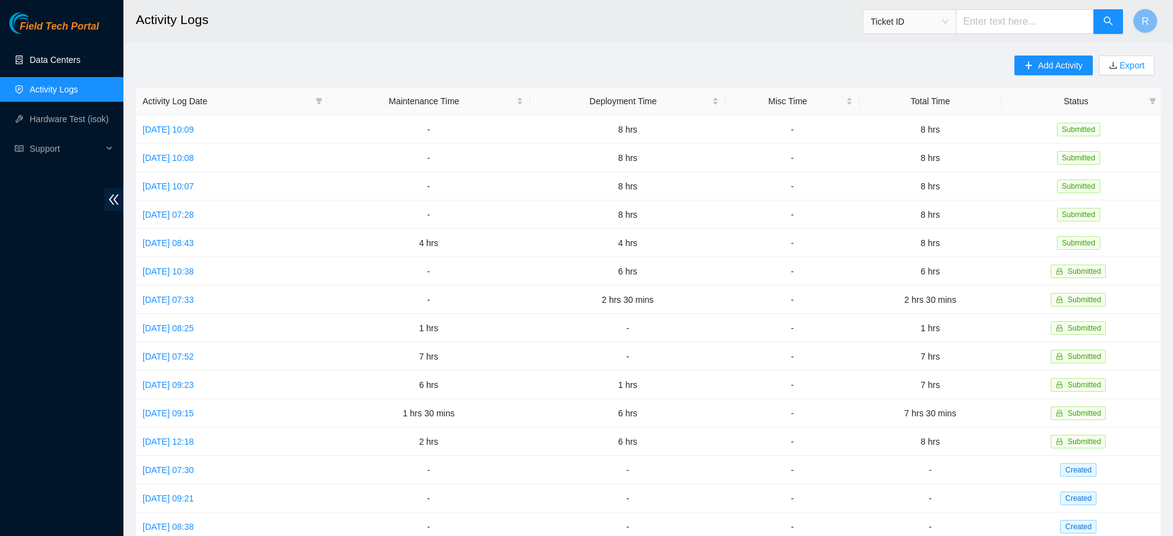
click at [59, 57] on link "Data Centers" at bounding box center [55, 60] width 51 height 10
